Goal: Information Seeking & Learning: Understand process/instructions

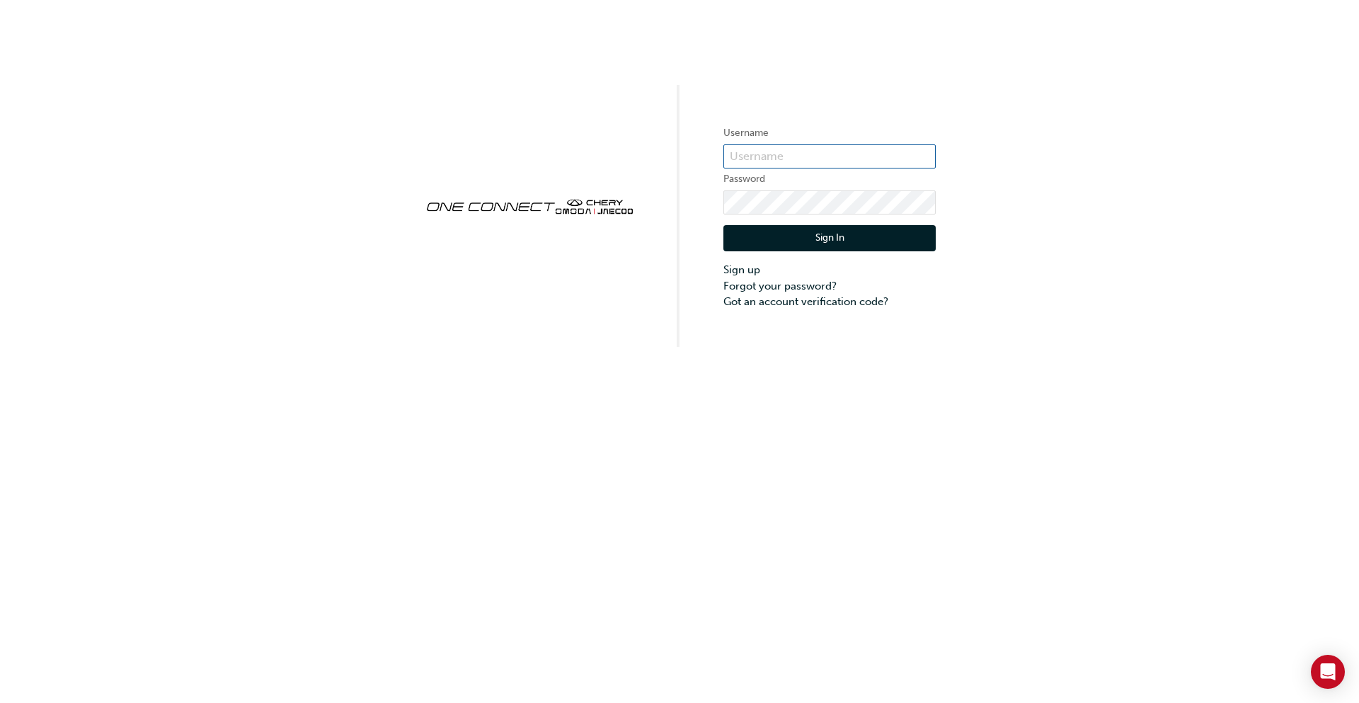
type input "CHAU0295"
drag, startPoint x: 772, startPoint y: 131, endPoint x: 778, endPoint y: 135, distance: 7.7
click at [773, 132] on label "Username" at bounding box center [830, 133] width 212 height 17
click at [809, 236] on button "Sign In" at bounding box center [830, 238] width 212 height 27
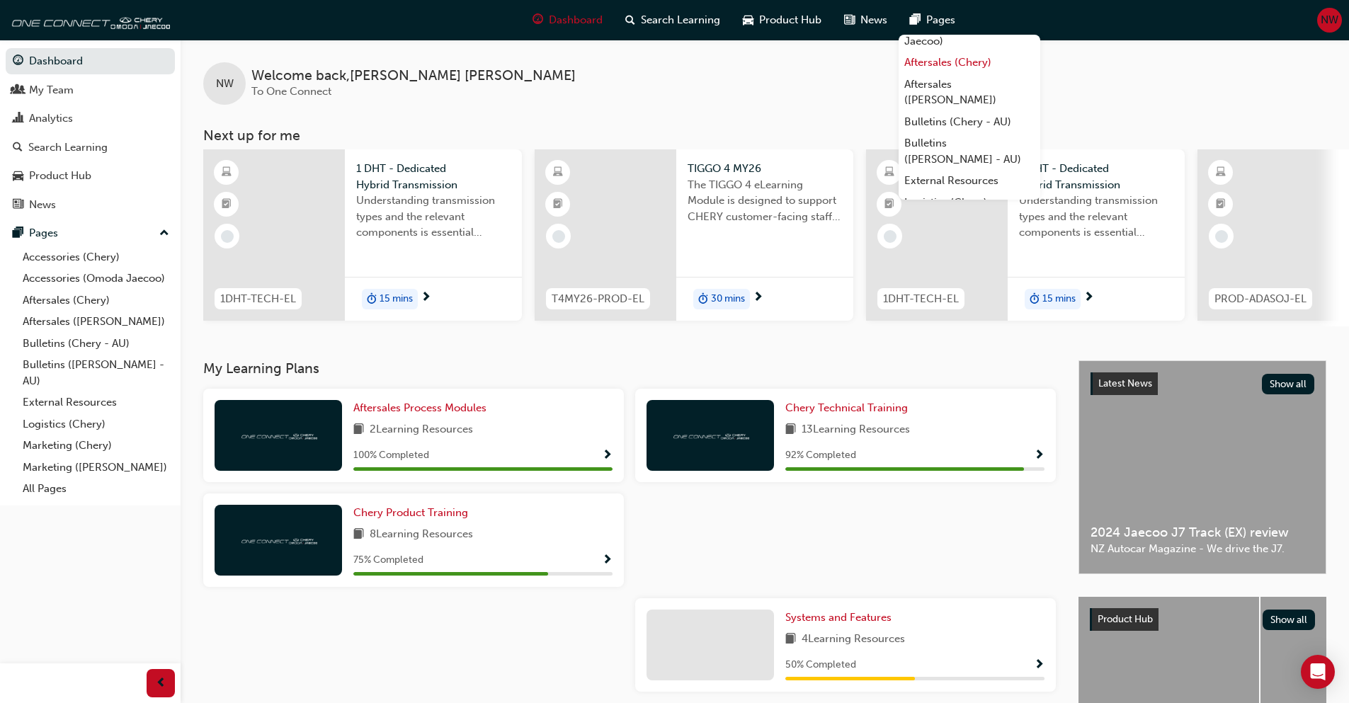
scroll to position [136, 0]
click at [945, 190] on link "All Pages" at bounding box center [969, 189] width 142 height 22
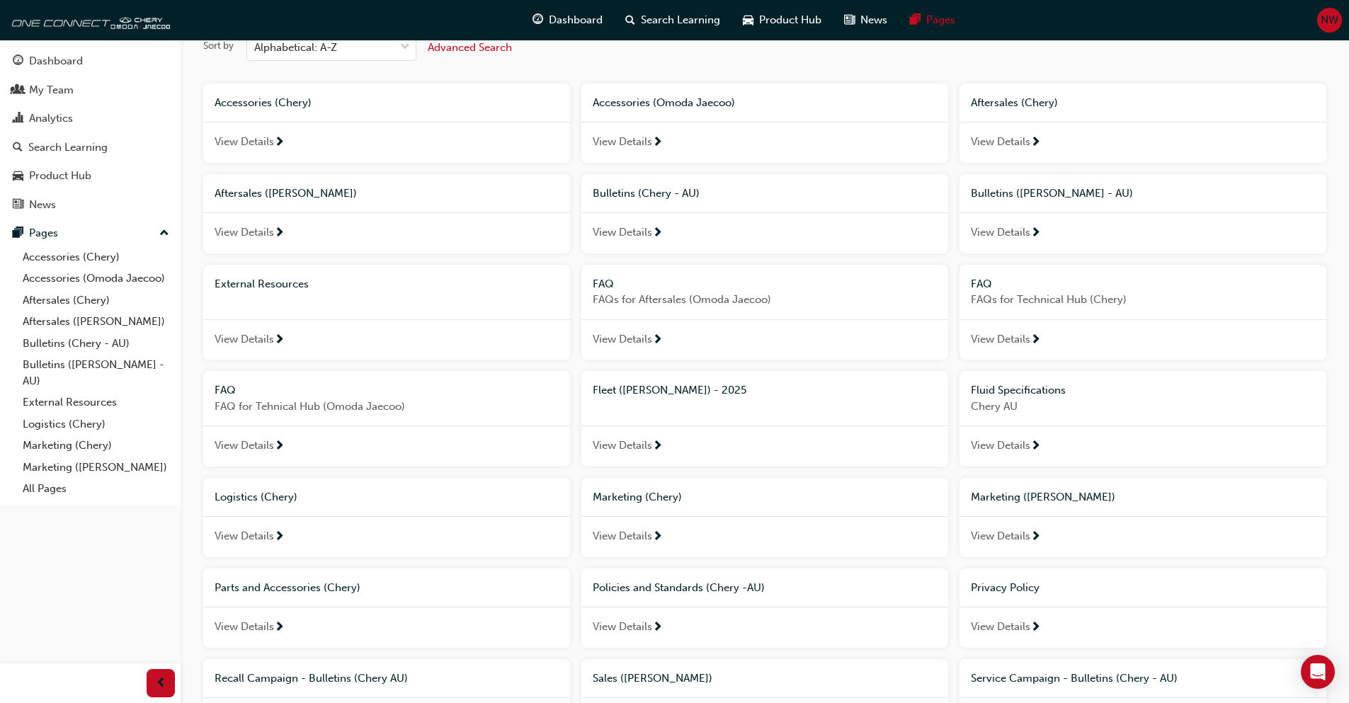
scroll to position [28, 0]
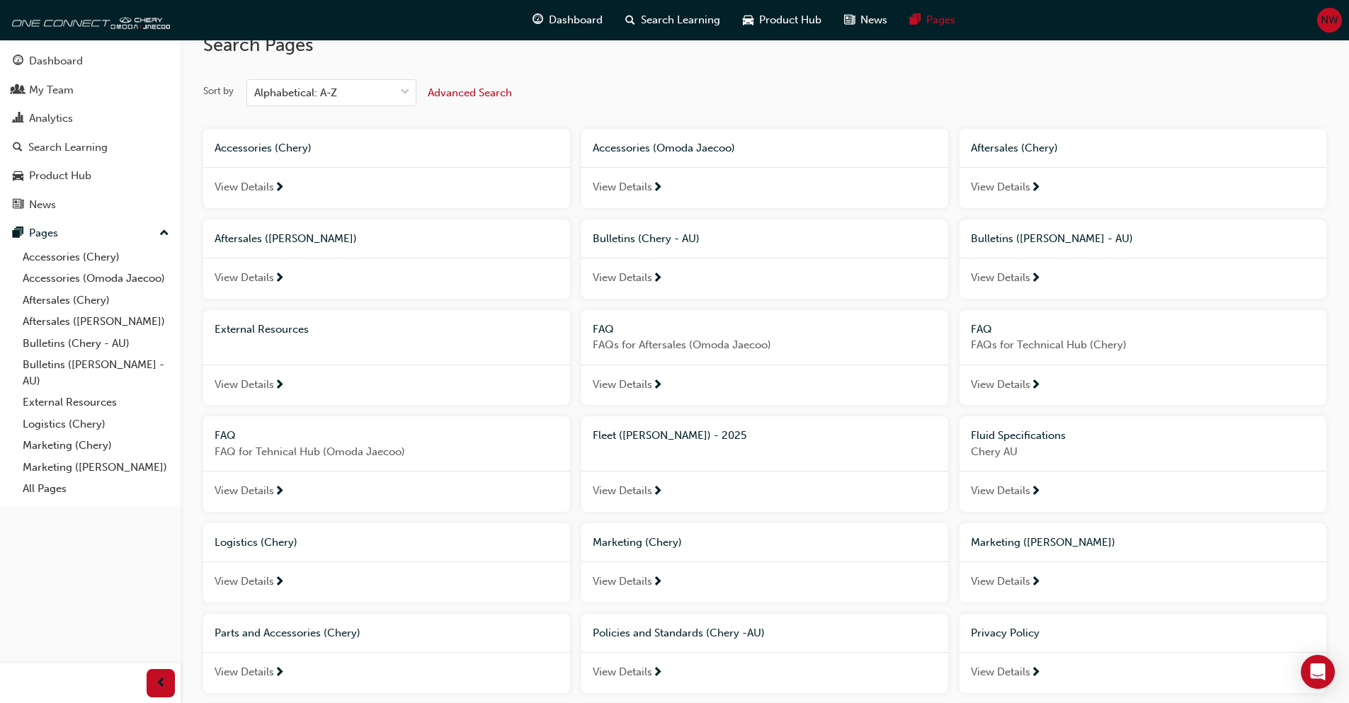
click at [1009, 386] on span "View Details" at bounding box center [1000, 385] width 59 height 16
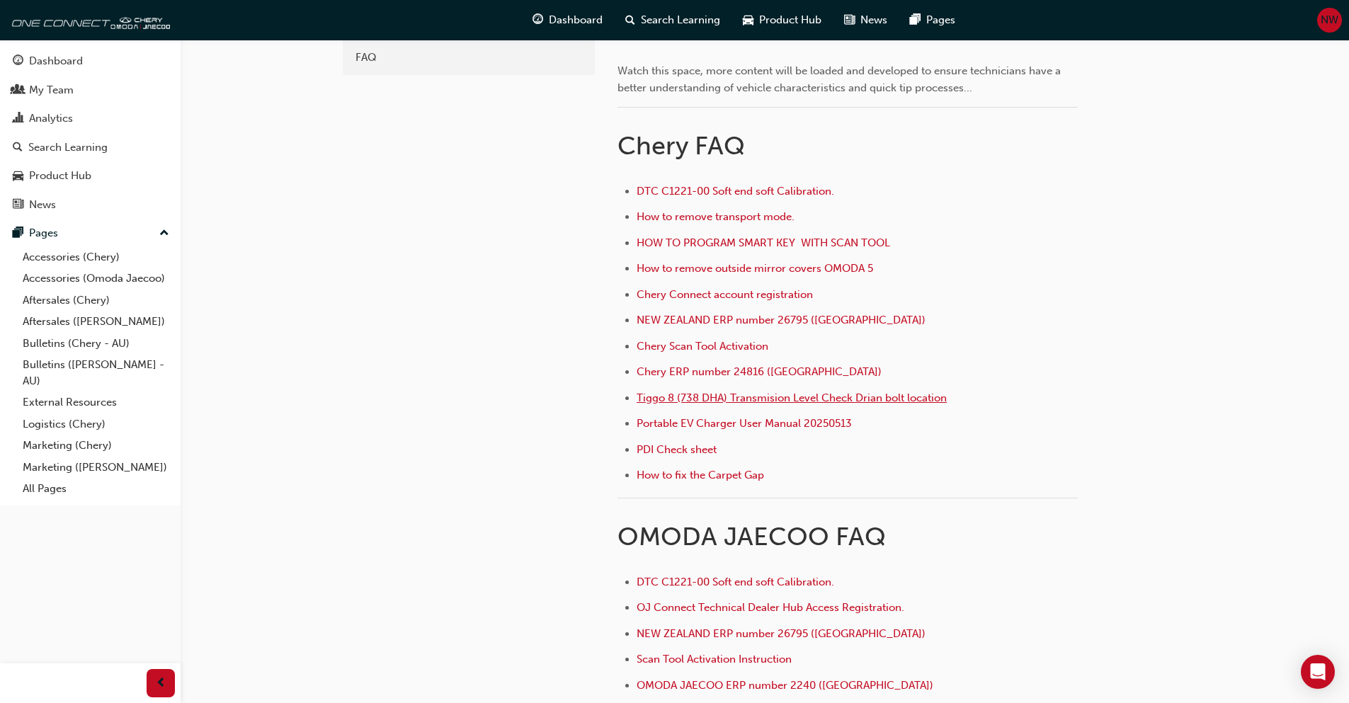
scroll to position [354, 0]
click at [753, 293] on span "Chery Connect account registration" at bounding box center [725, 293] width 176 height 13
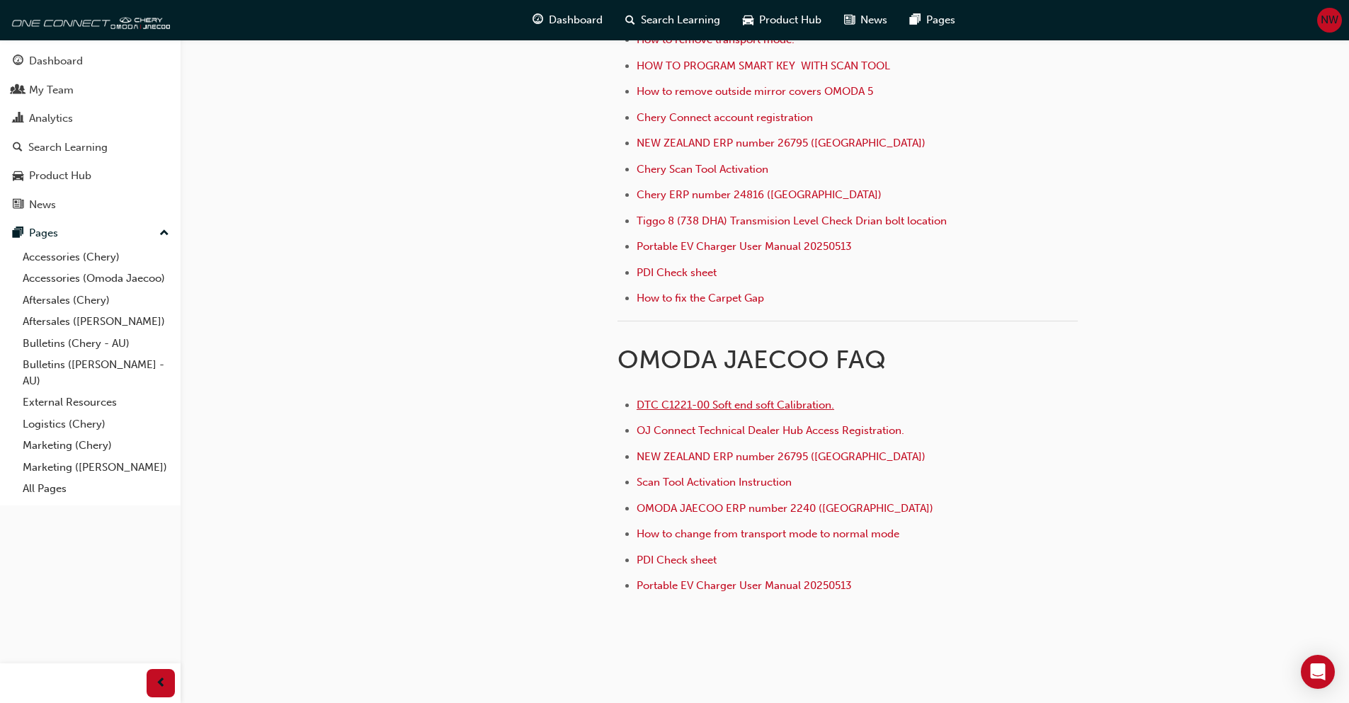
scroll to position [561, 0]
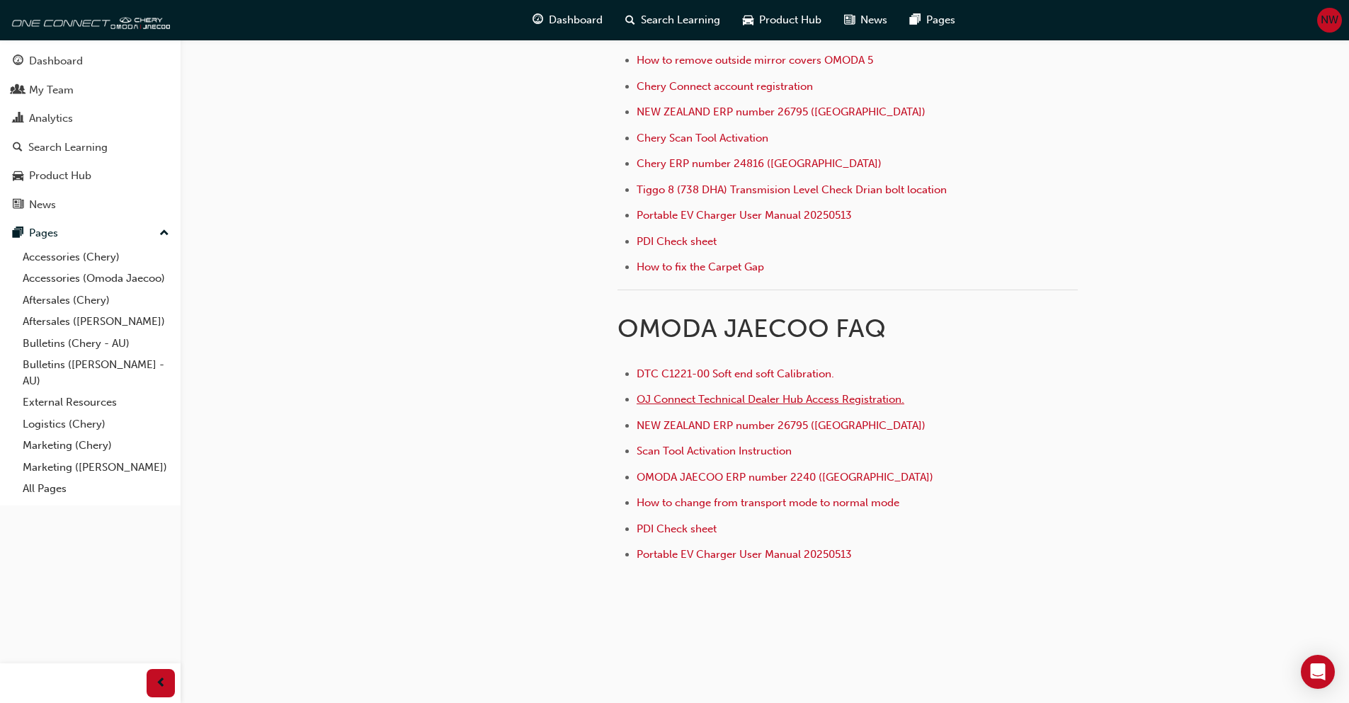
click at [721, 404] on span "OJ Connect Technical Dealer Hub Access Registration." at bounding box center [771, 399] width 268 height 13
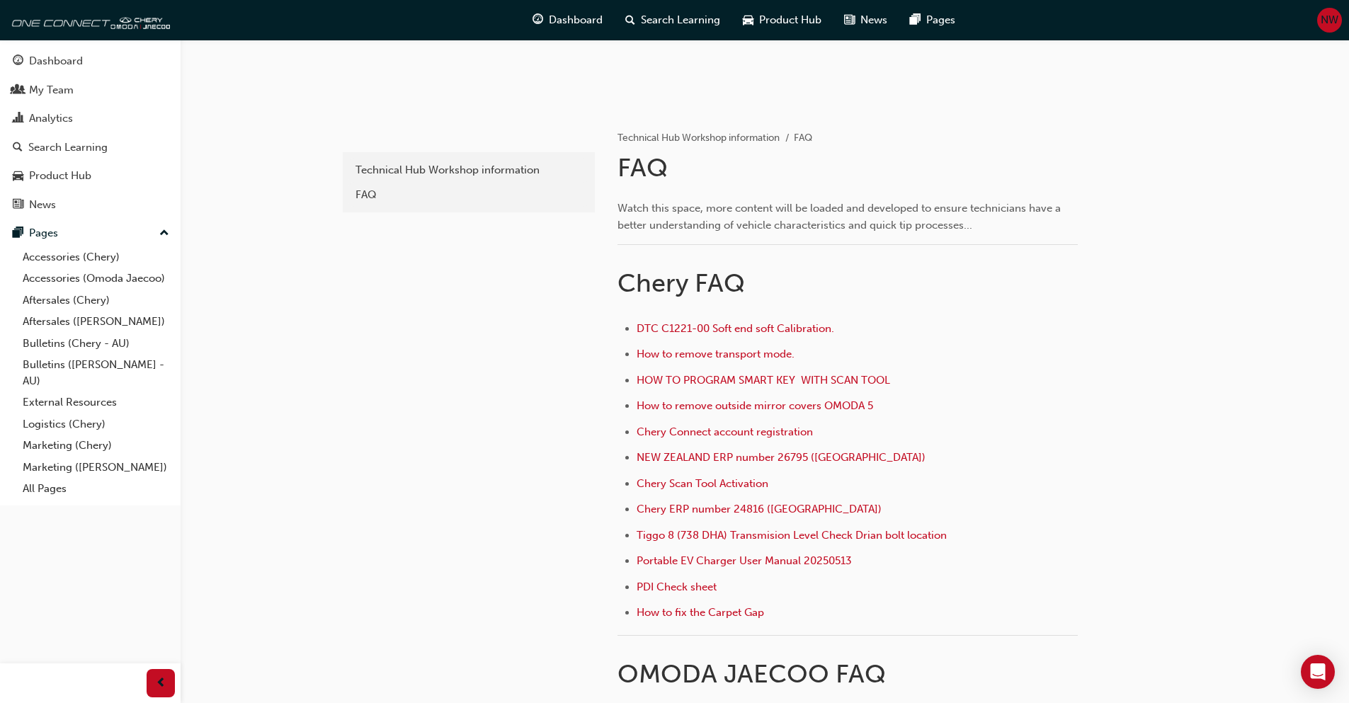
scroll to position [349, 0]
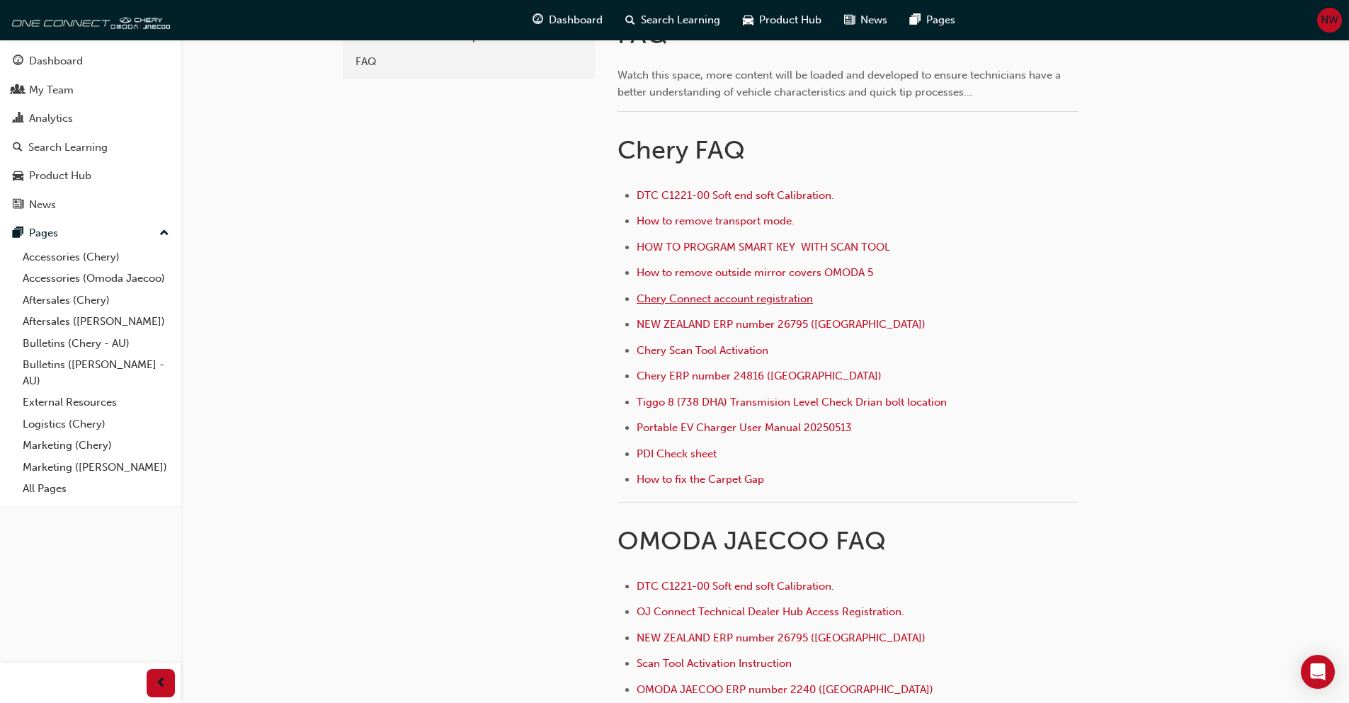
click at [745, 303] on span "Chery Connect account registration" at bounding box center [725, 298] width 176 height 13
